Goal: Task Accomplishment & Management: Use online tool/utility

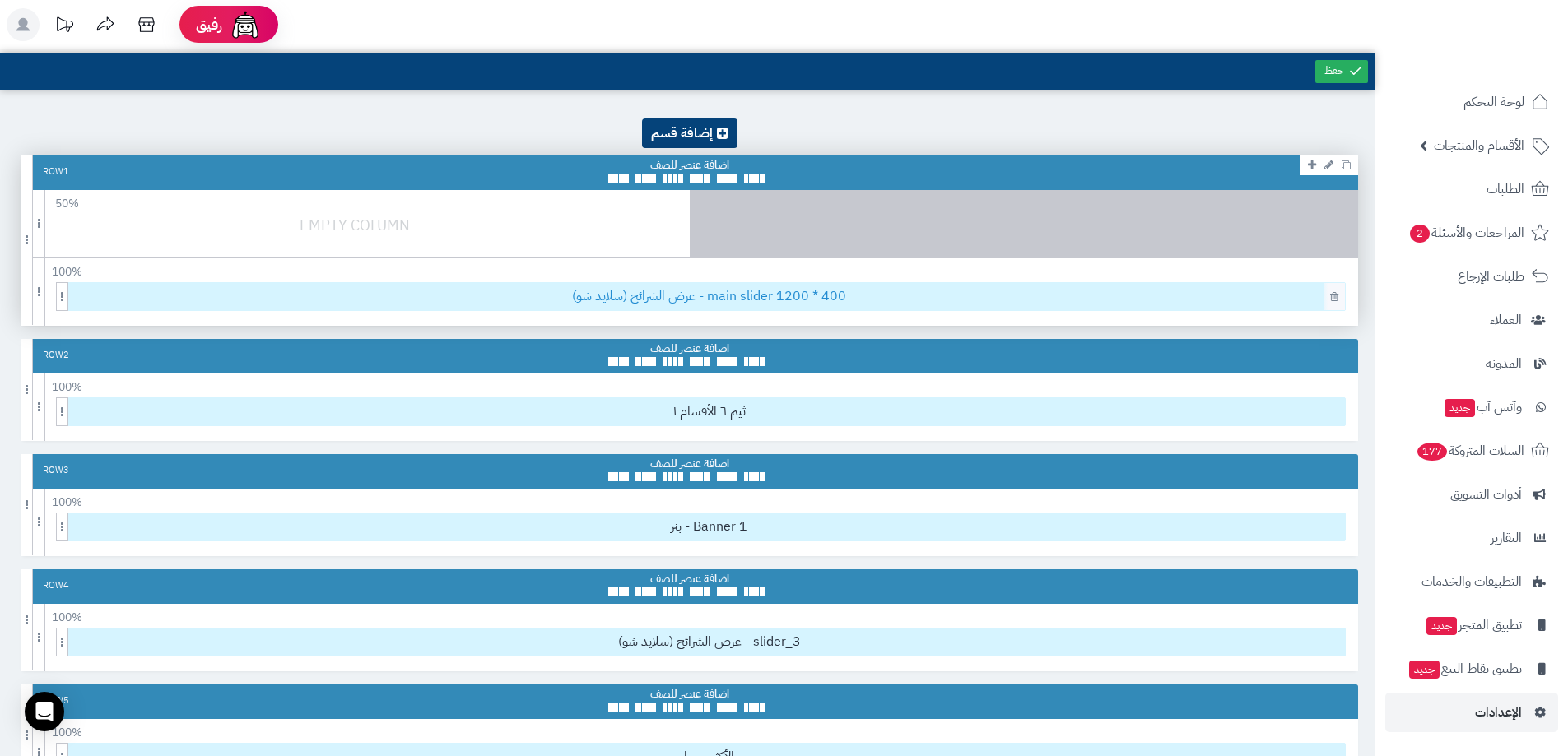
click at [730, 301] on span "عرض الشرائح (سلايد شو) - main slider 1200 * 400" at bounding box center [709, 296] width 1272 height 27
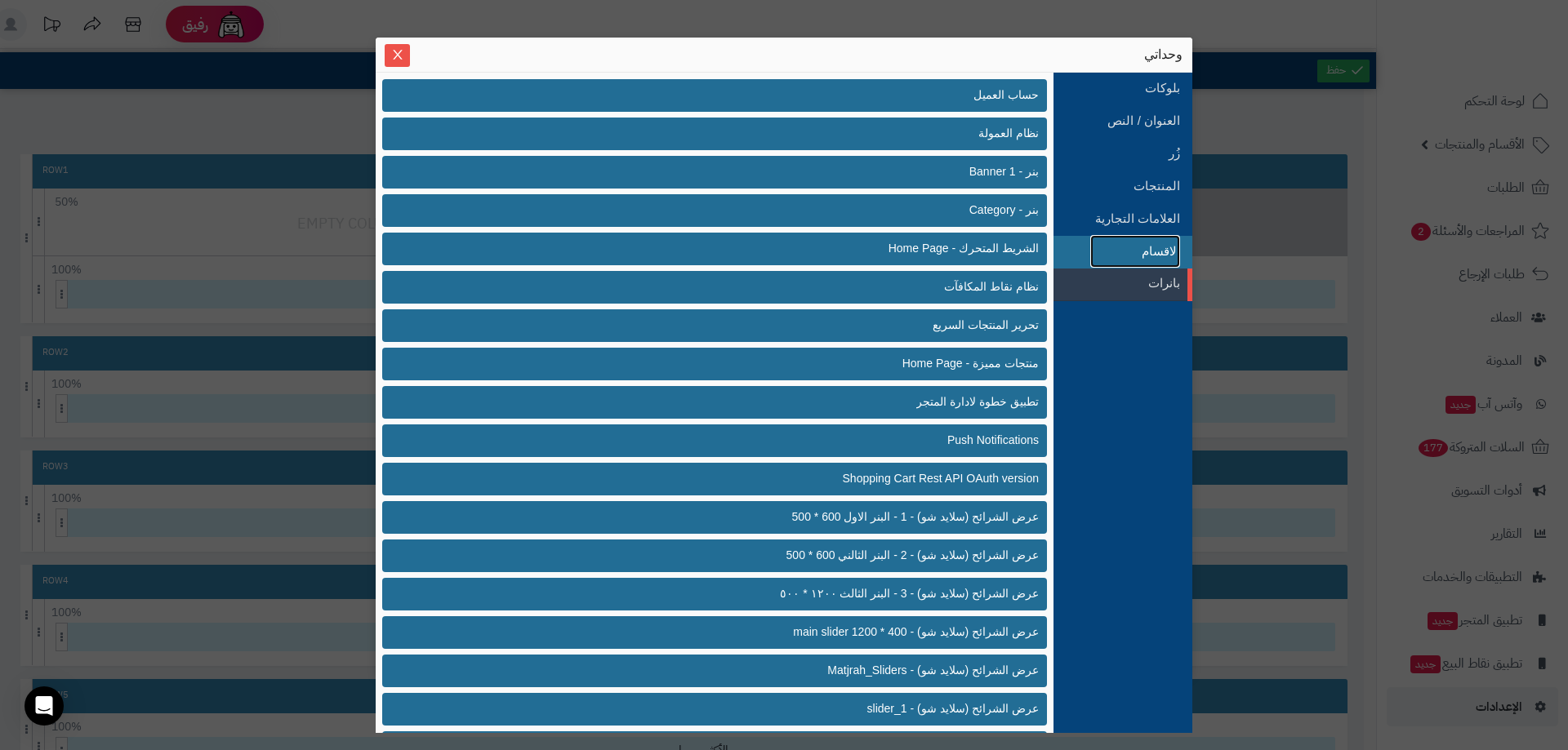
click at [1131, 254] on link "الاقسام" at bounding box center [1135, 251] width 90 height 33
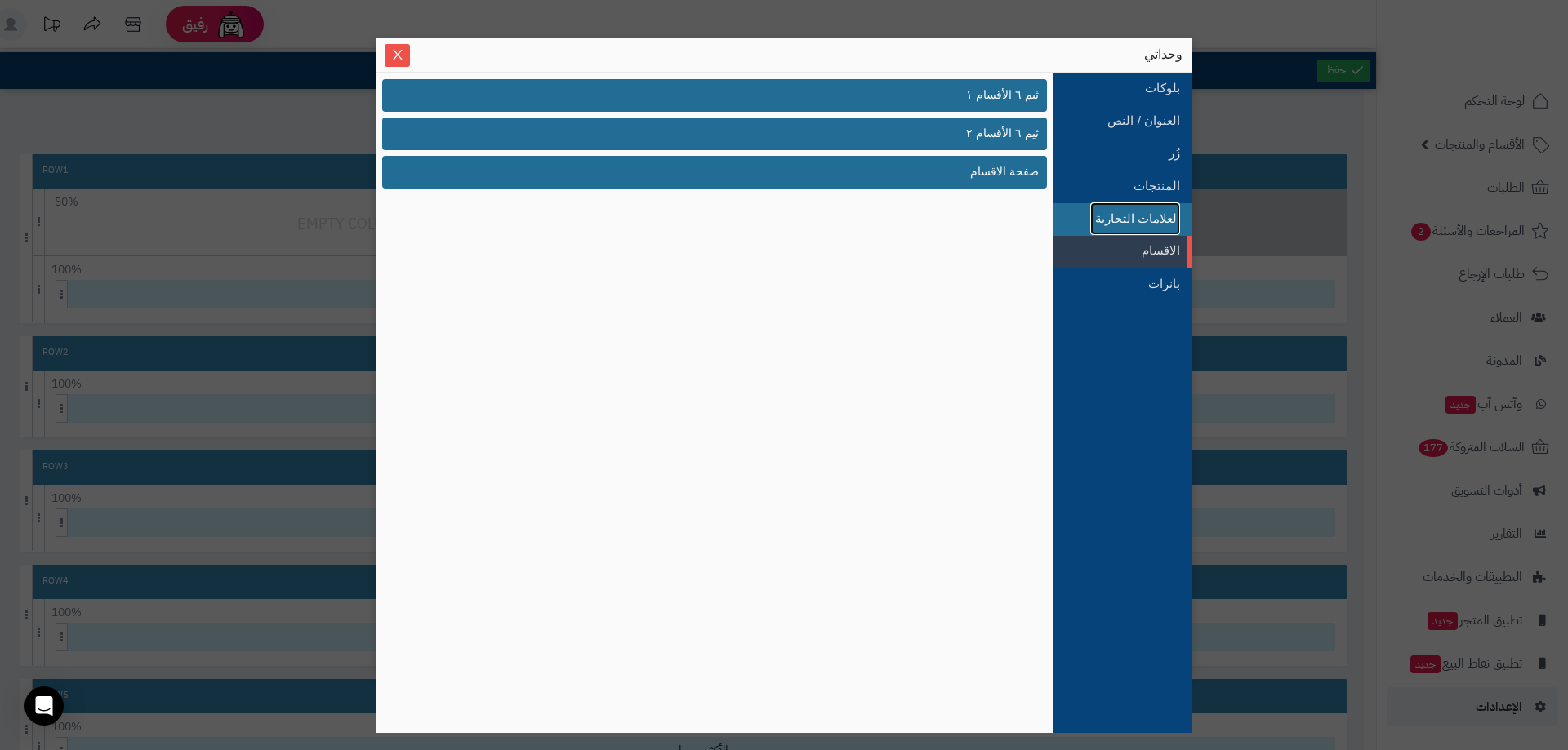
click at [1117, 225] on link "العلامات التجارية" at bounding box center [1135, 219] width 90 height 33
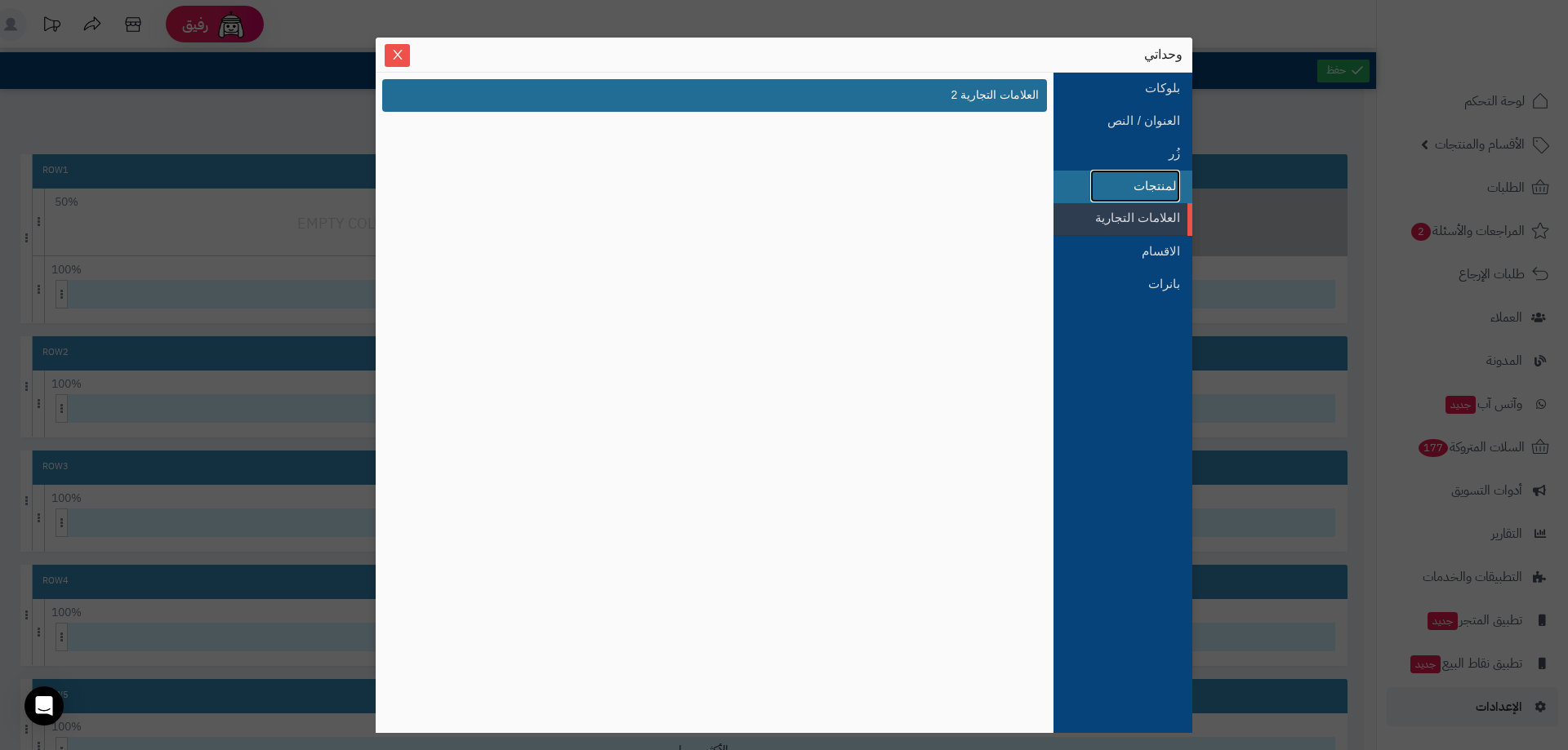
click at [1150, 187] on link "المنتجات" at bounding box center [1135, 186] width 90 height 33
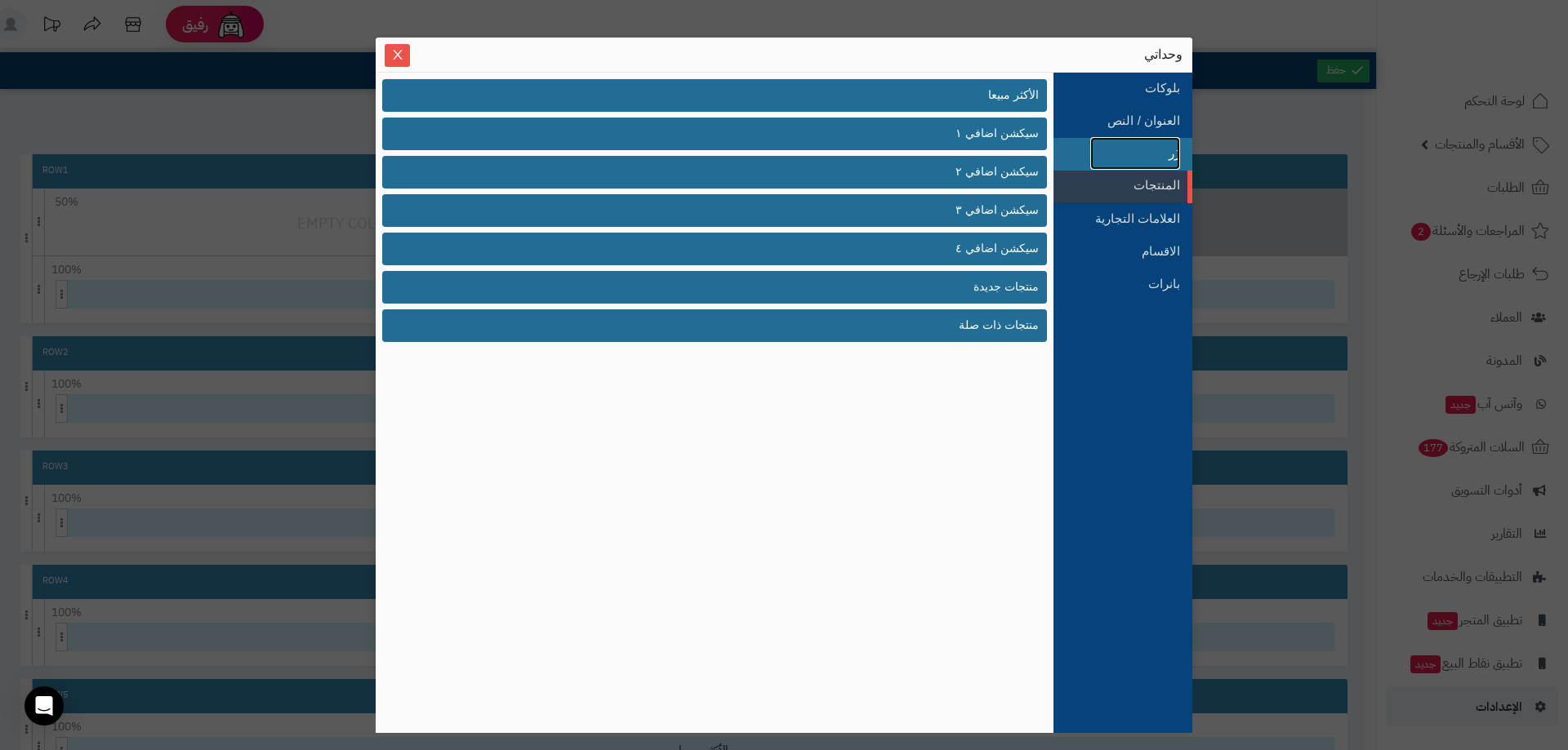
click at [1157, 165] on link "زُر" at bounding box center [1135, 153] width 90 height 33
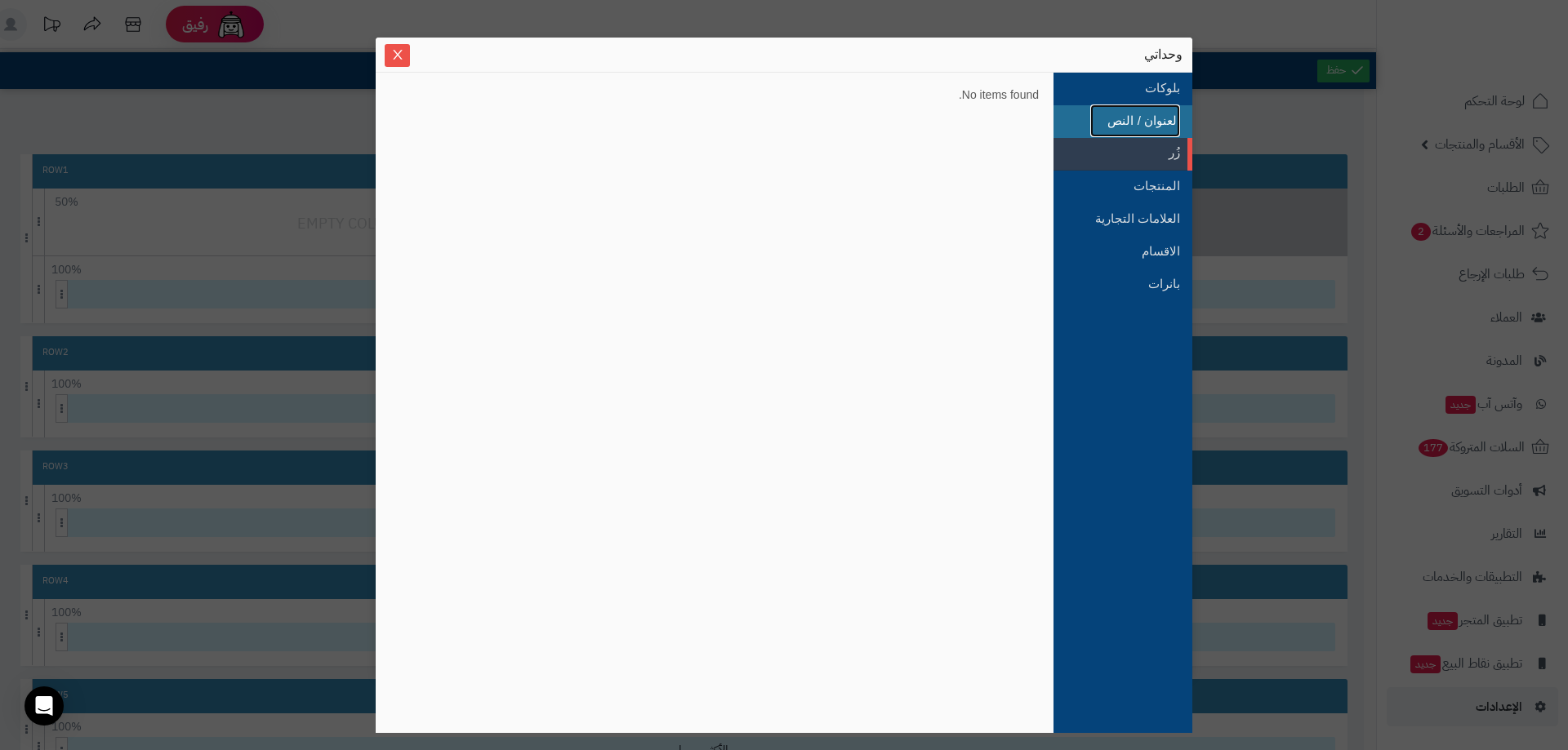
click at [1161, 130] on link "العنوان / النص" at bounding box center [1135, 121] width 90 height 33
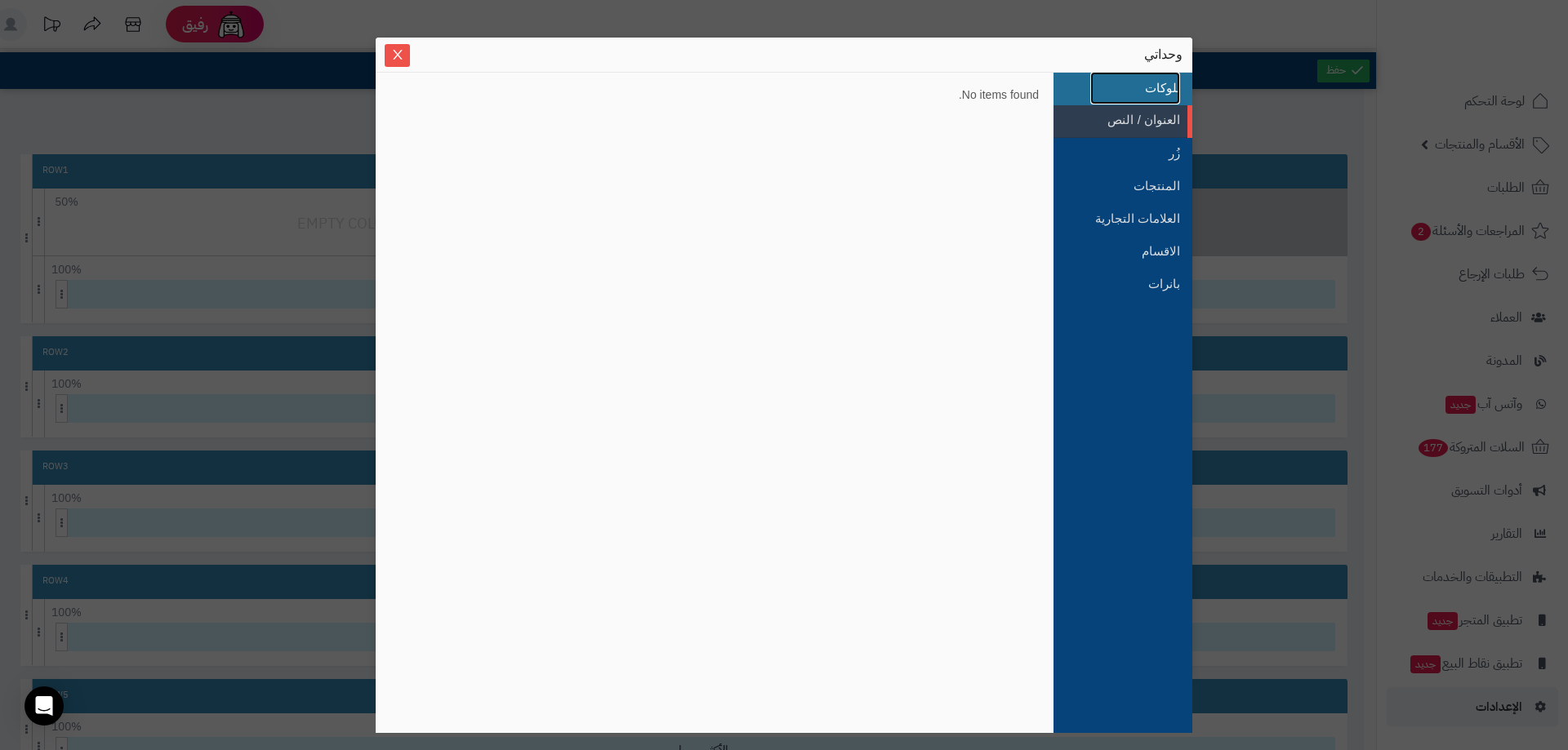
click at [1160, 88] on link "بلوكات" at bounding box center [1135, 88] width 90 height 33
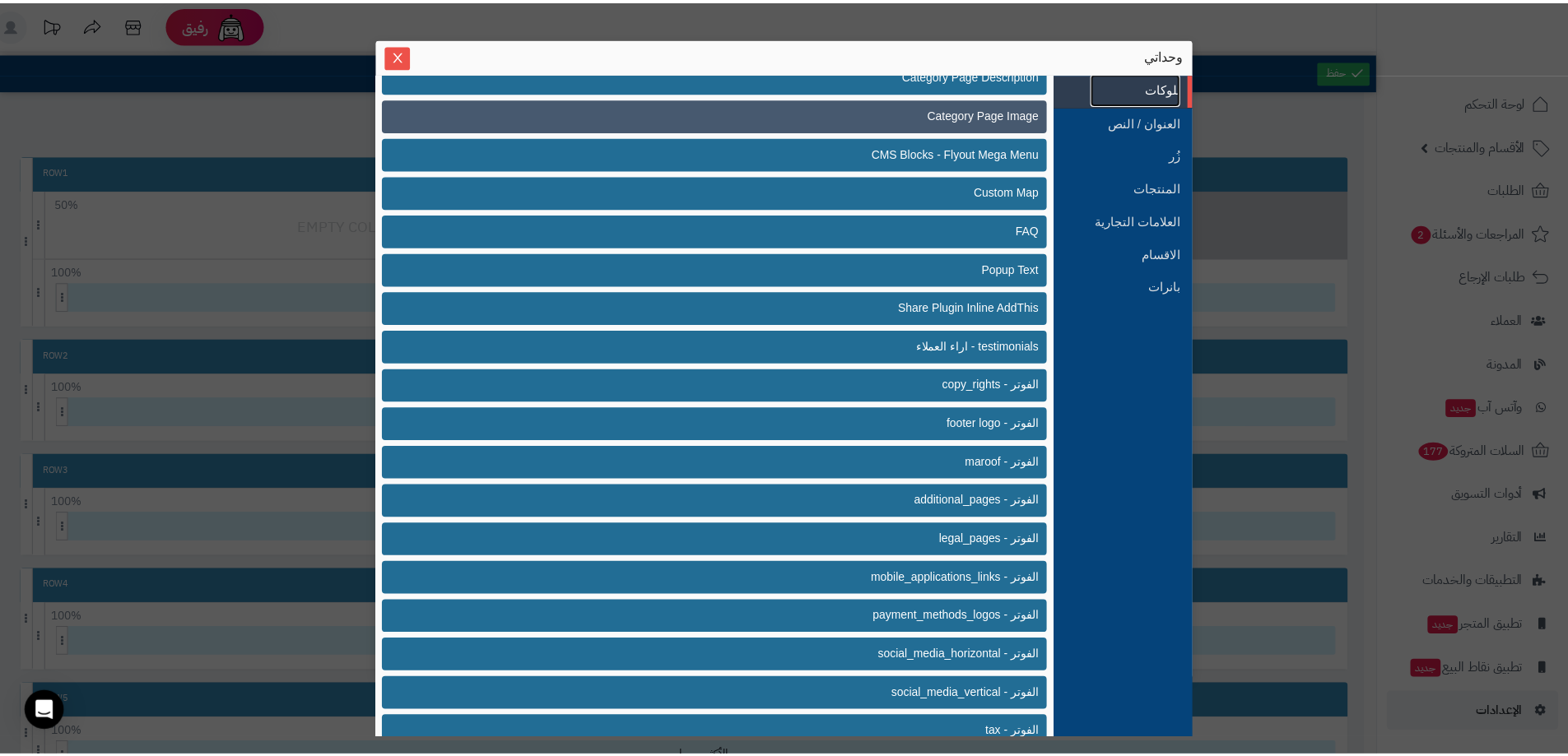
scroll to position [121, 0]
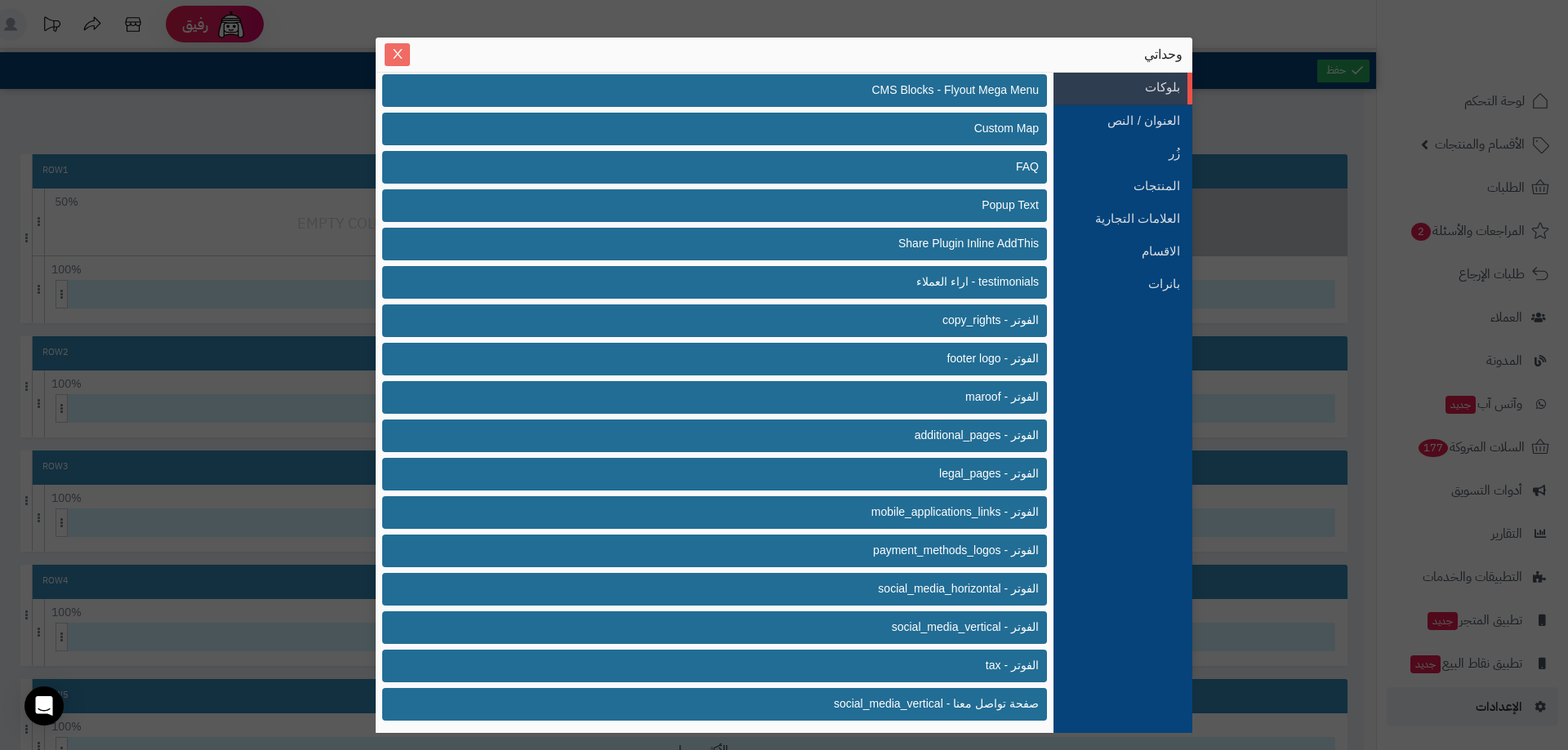
click at [391, 54] on icon "Close" at bounding box center [397, 54] width 13 height 13
